Goal: Task Accomplishment & Management: Manage account settings

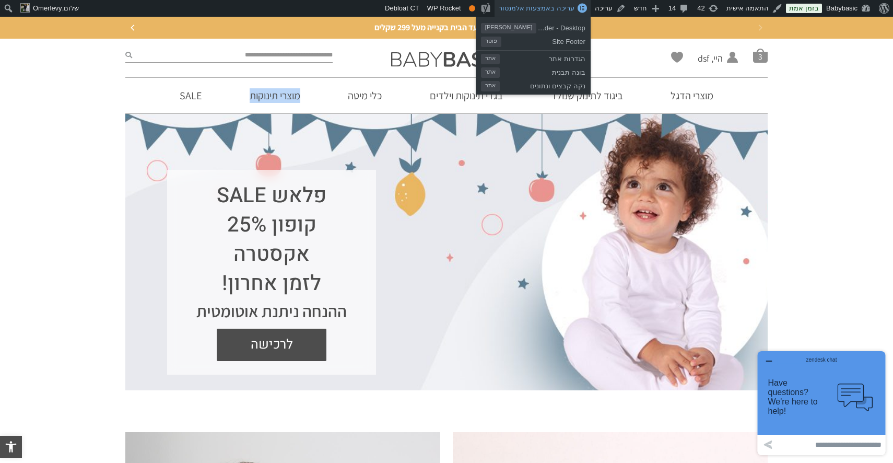
click at [567, 10] on span "עריכה באמצעות אלמנטור" at bounding box center [537, 8] width 76 height 8
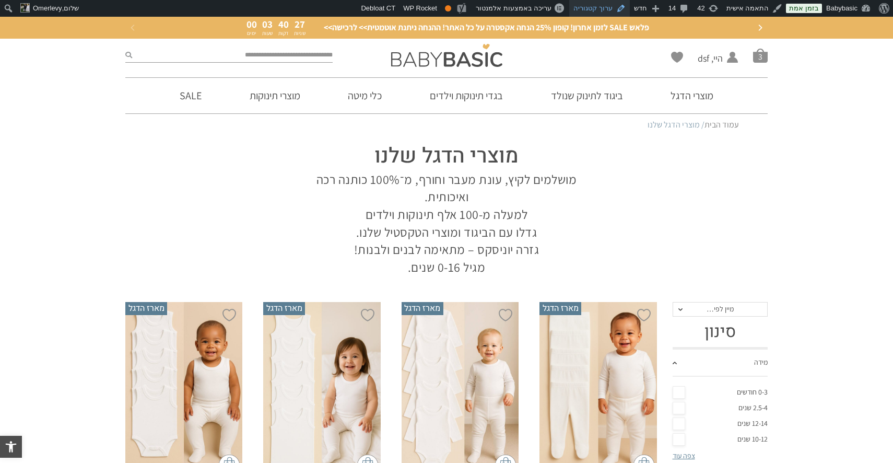
click at [609, 10] on link "ערוך קטגוריה" at bounding box center [599, 8] width 61 height 17
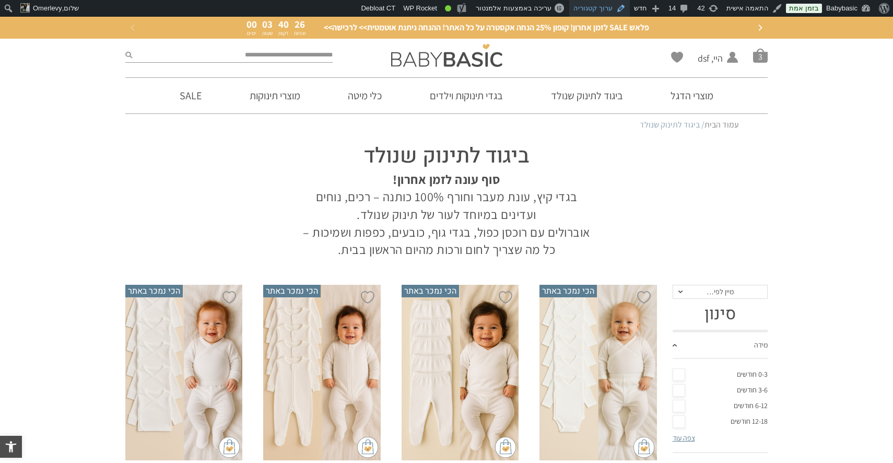
click at [613, 9] on link "ערוך קטגוריה" at bounding box center [599, 8] width 61 height 17
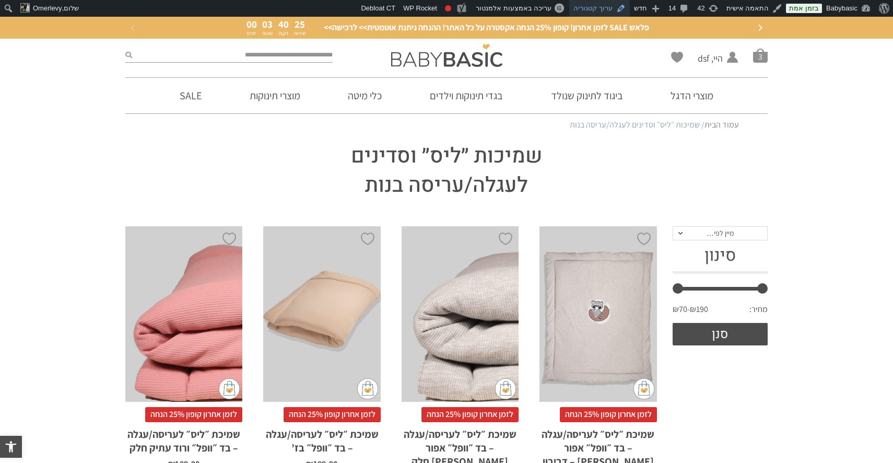
click at [605, 10] on link "ערוך קטגוריה" at bounding box center [599, 8] width 61 height 17
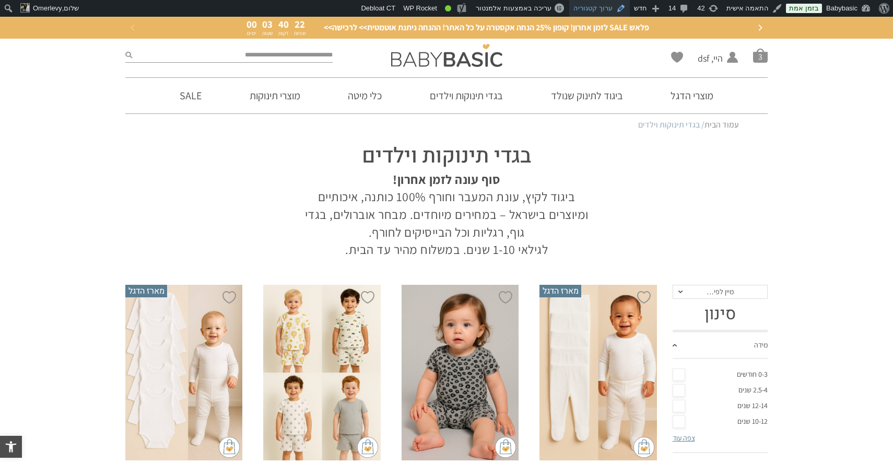
click at [592, 9] on link "ערוך קטגוריה" at bounding box center [599, 8] width 61 height 17
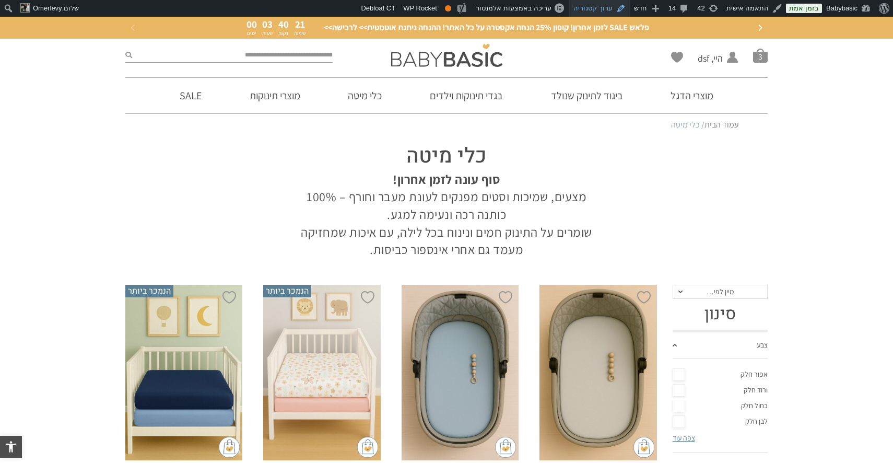
click at [592, 6] on link "ערוך קטגוריה" at bounding box center [599, 8] width 61 height 17
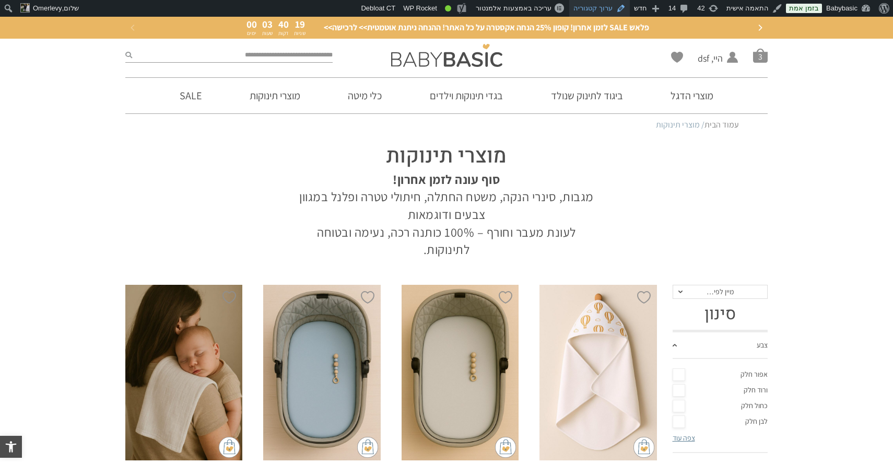
click at [609, 5] on link "ערוך קטגוריה" at bounding box center [599, 8] width 61 height 17
